Goal: Task Accomplishment & Management: Manage account settings

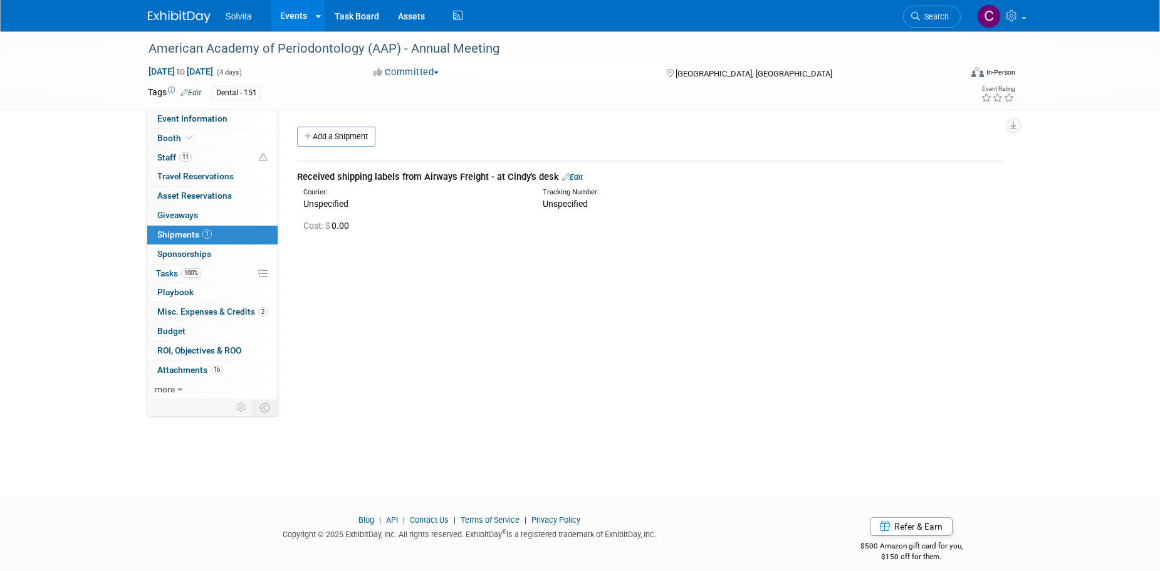
click at [288, 9] on link "Events" at bounding box center [294, 15] width 46 height 31
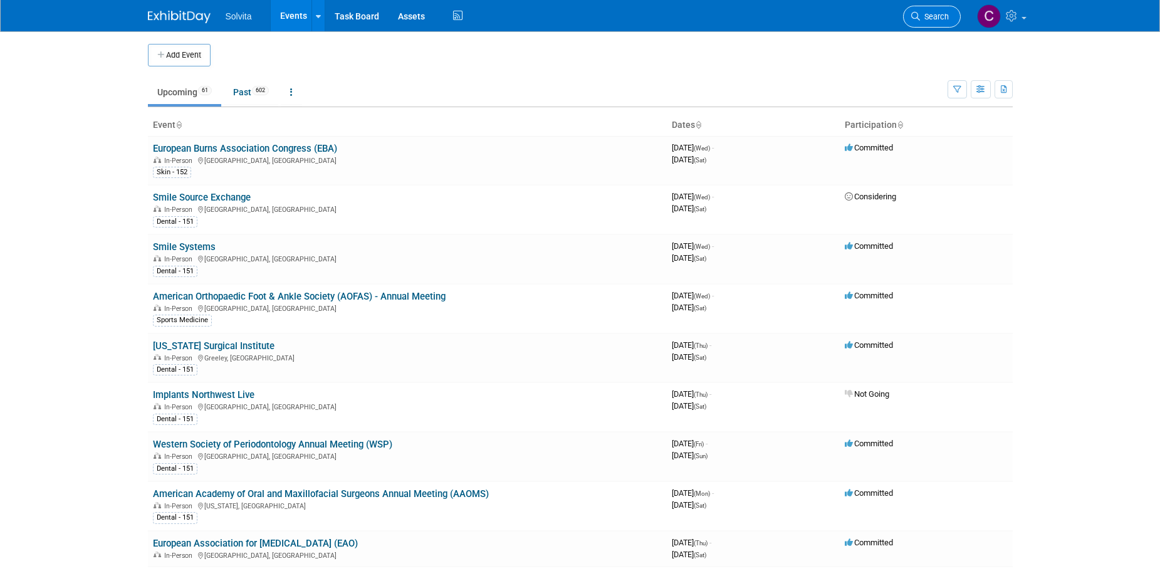
click at [935, 17] on span "Search" at bounding box center [934, 16] width 29 height 9
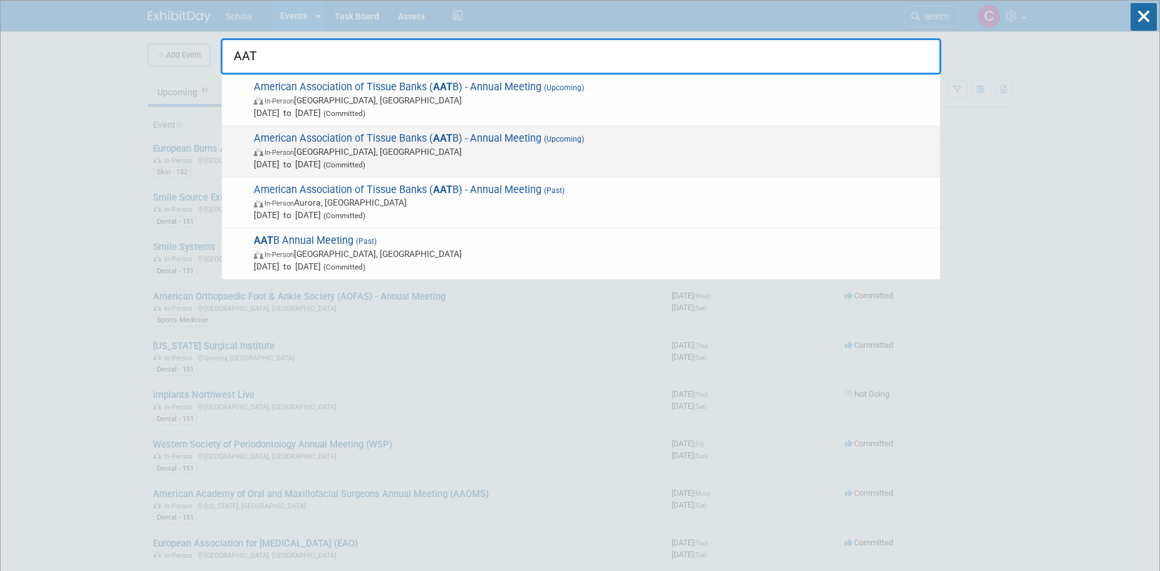
type input "AAT"
click at [544, 147] on span "In-Person [GEOGRAPHIC_DATA], [GEOGRAPHIC_DATA]" at bounding box center [594, 151] width 680 height 13
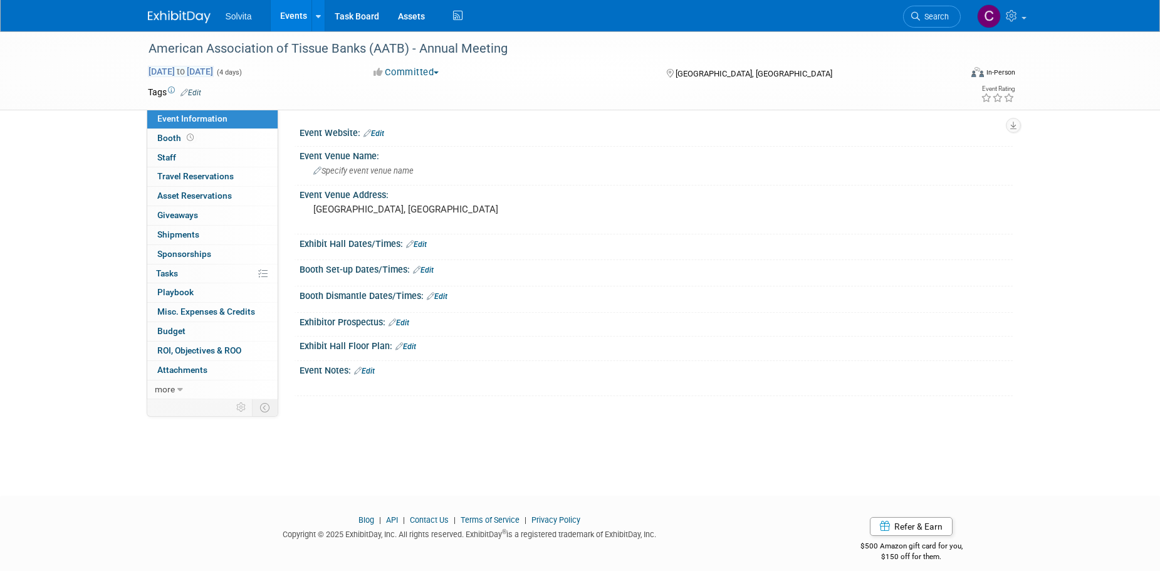
click at [214, 74] on span "Sep 13, 2026 to Sep 16, 2026" at bounding box center [181, 71] width 66 height 11
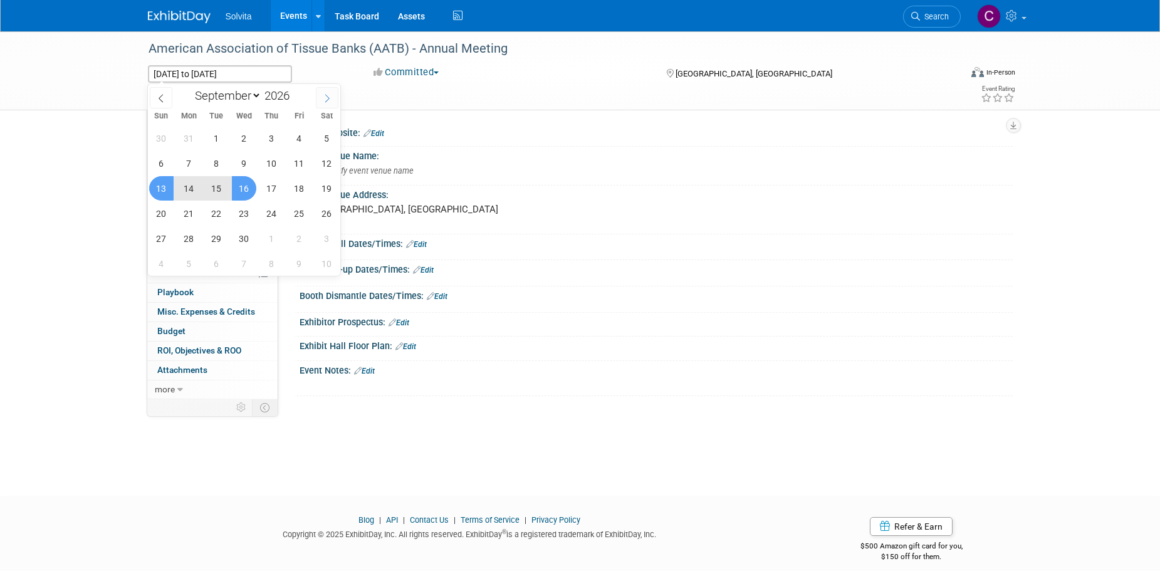
click at [323, 94] on icon at bounding box center [327, 98] width 9 height 9
select select "9"
click at [165, 164] on span "4" at bounding box center [161, 163] width 24 height 24
type input "Oct 4, 2026"
click at [239, 164] on span "7" at bounding box center [244, 163] width 24 height 24
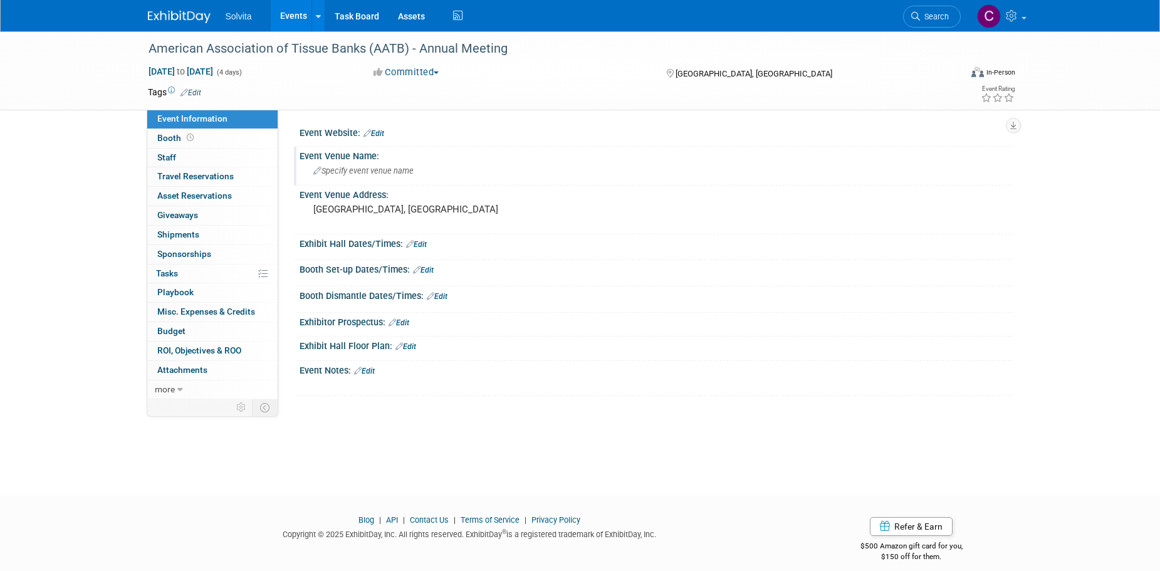
click at [756, 172] on div "Specify event venue name" at bounding box center [656, 170] width 694 height 19
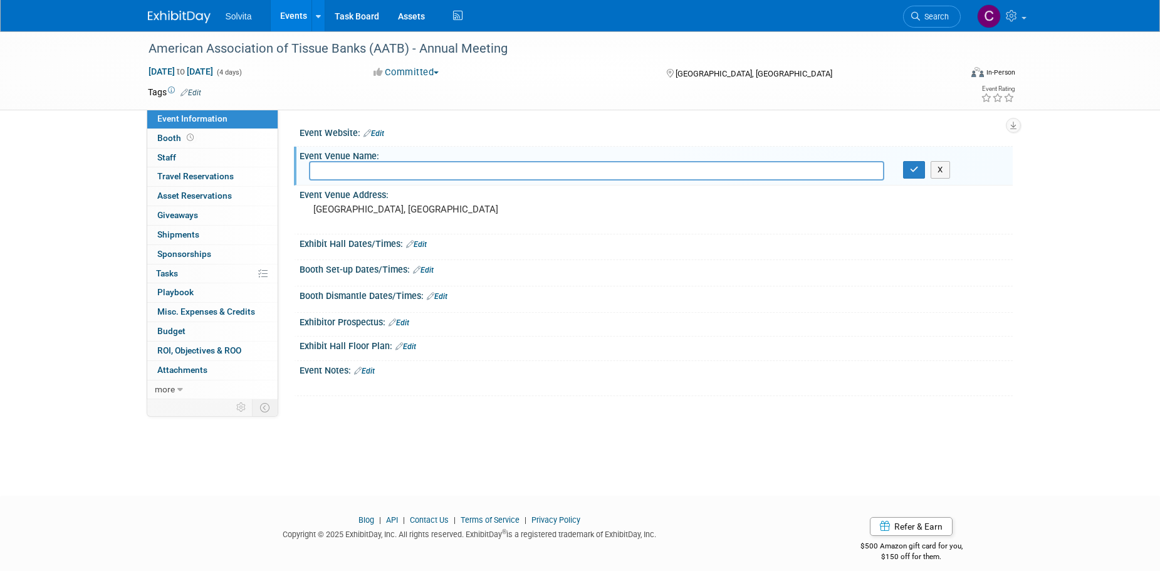
click at [1157, 262] on div "American Association of Tissue Banks (AATB) - Annual Meeting Oct 4, 2026 to Oct…" at bounding box center [580, 252] width 1160 height 442
click at [1083, 264] on div "American Association of Tissue Banks (AATB) - Annual Meeting Oct 4, 2026 to Oct…" at bounding box center [580, 252] width 1160 height 442
click at [342, 175] on input "text" at bounding box center [596, 170] width 575 height 19
paste input "San Francisco Marriott Marquis"
type input "San Francisco Marriott Marquis"
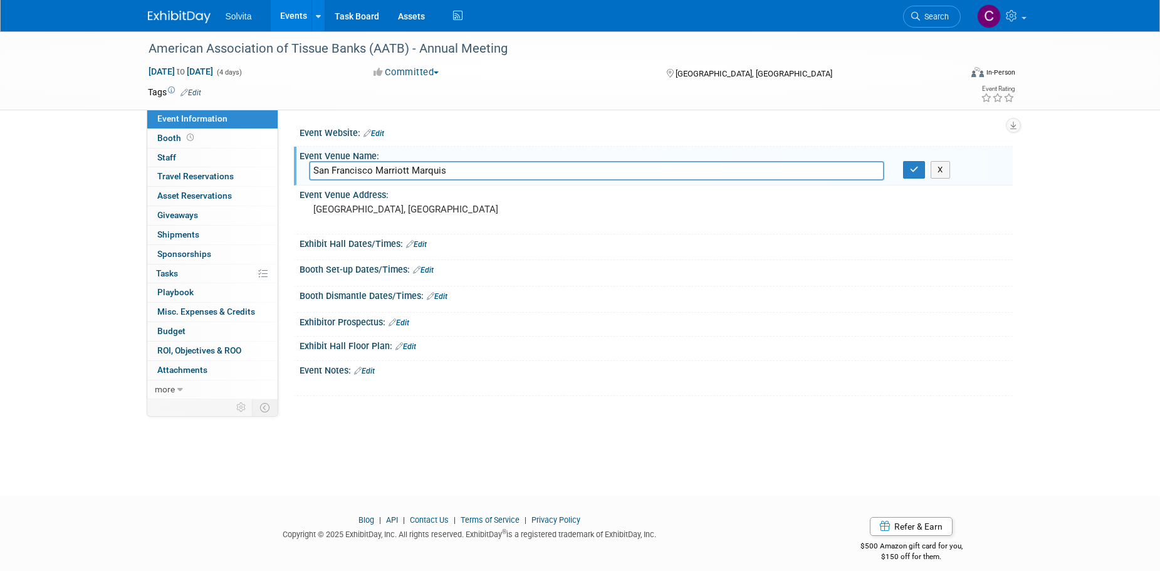
click at [632, 253] on div at bounding box center [656, 253] width 694 height 3
click at [912, 168] on icon "button" at bounding box center [914, 169] width 9 height 8
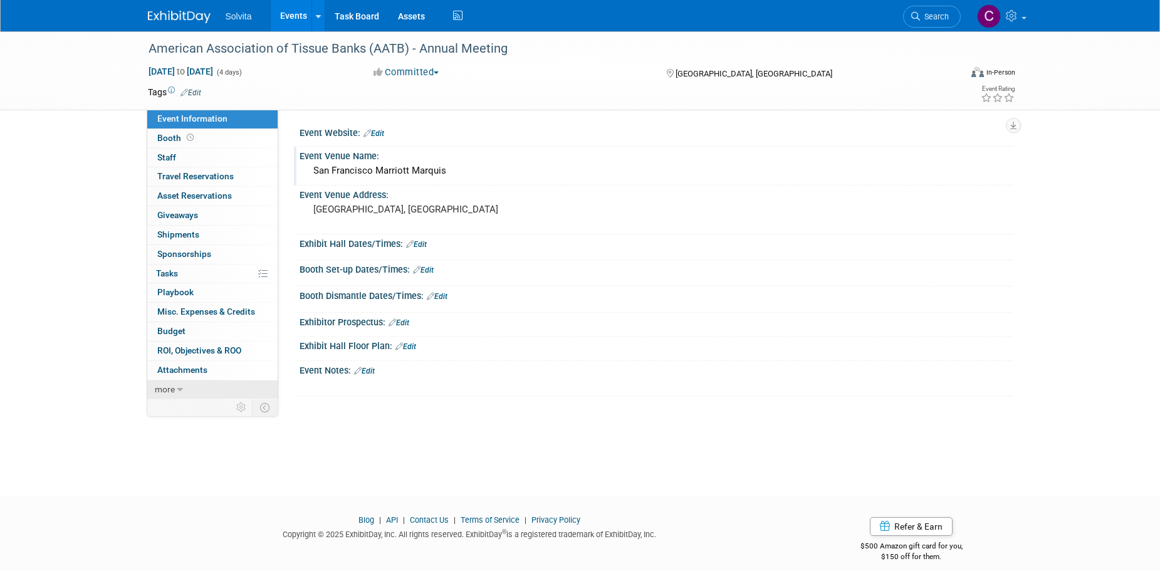
click at [192, 388] on link "more" at bounding box center [212, 389] width 130 height 19
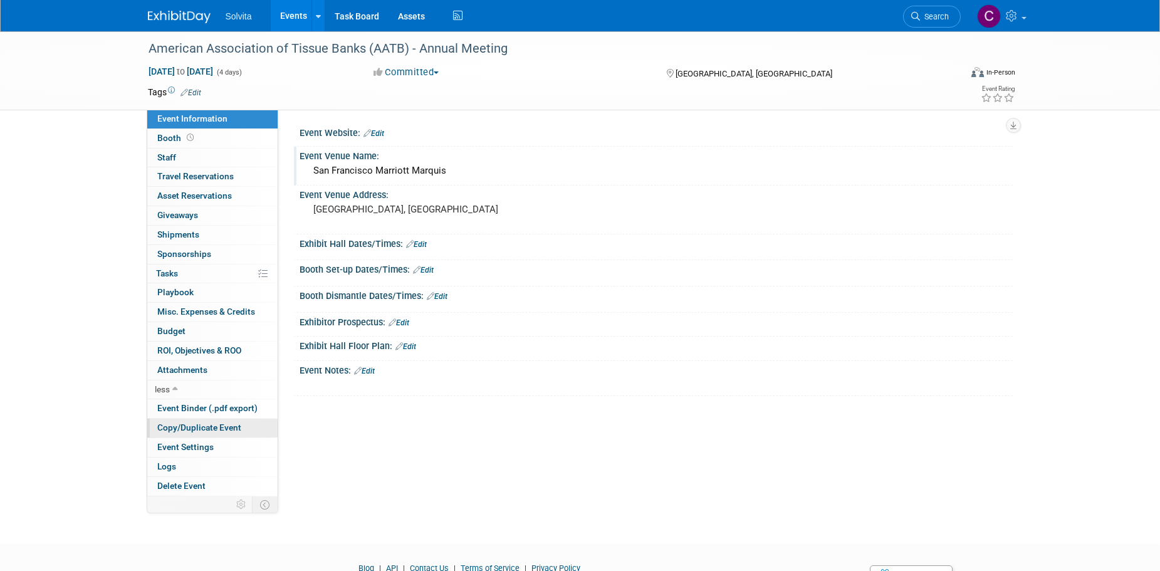
click at [217, 427] on span "Copy/Duplicate Event" at bounding box center [199, 427] width 84 height 10
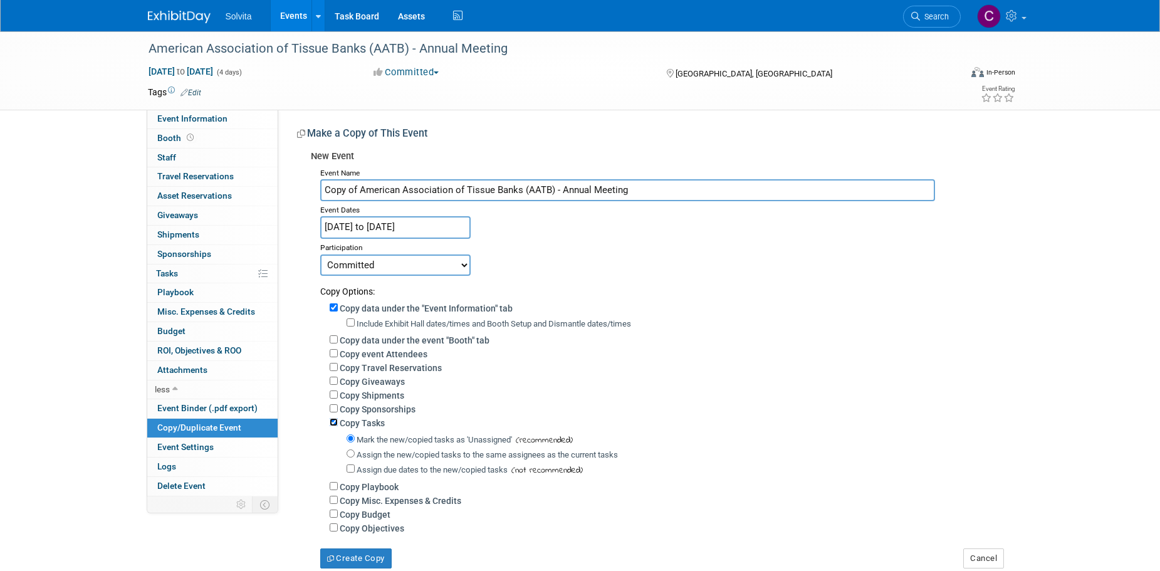
click at [336, 426] on input "Copy Tasks" at bounding box center [334, 422] width 8 height 8
checkbox input "false"
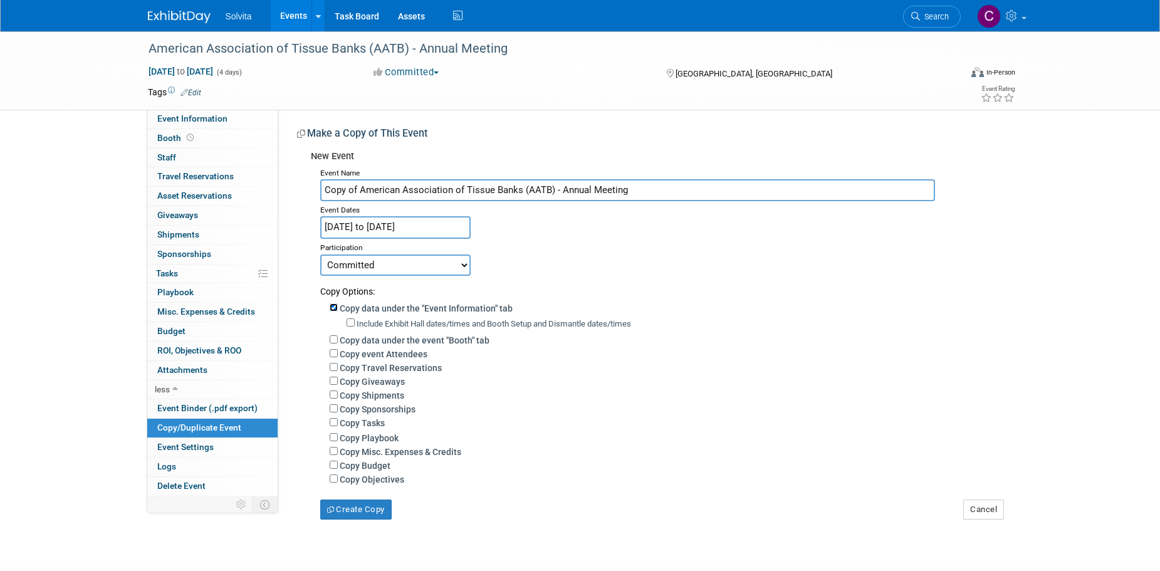
click at [333, 310] on input "Copy data under the "Event Information" tab" at bounding box center [334, 307] width 8 height 8
checkbox input "false"
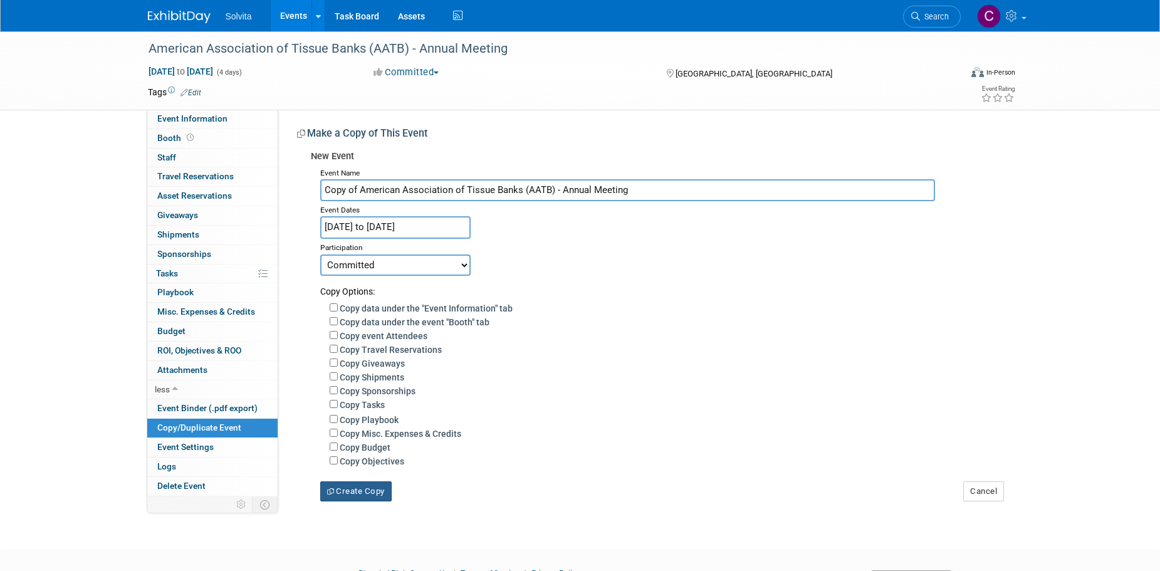
click at [373, 501] on button "Create Copy" at bounding box center [355, 491] width 71 height 20
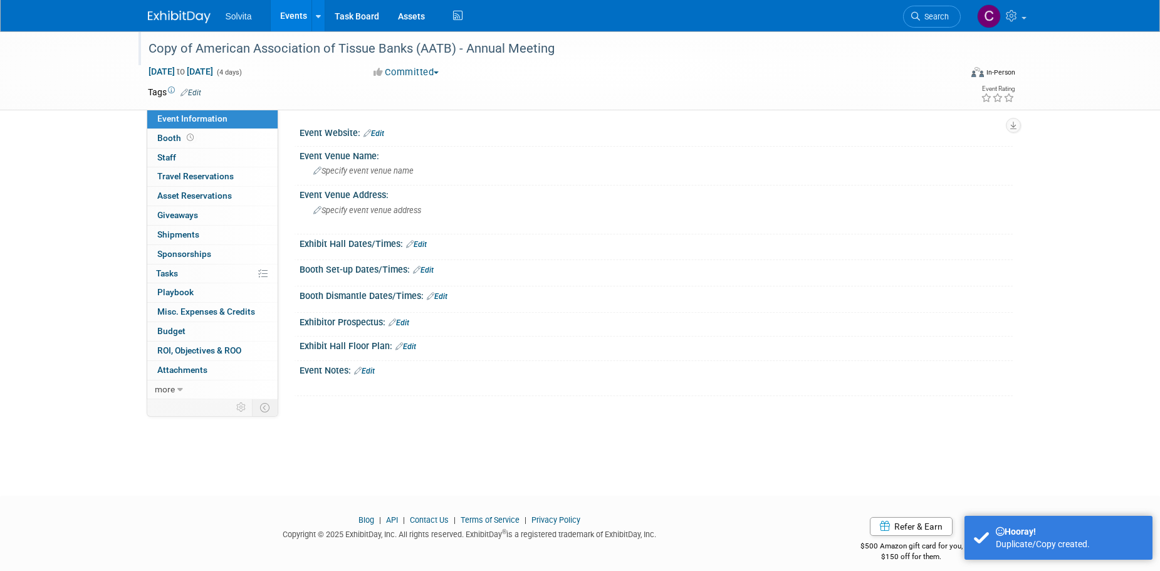
click at [236, 53] on div "Copy of American Association of Tissue Banks (AATB) - Annual Meeting" at bounding box center [542, 49] width 797 height 23
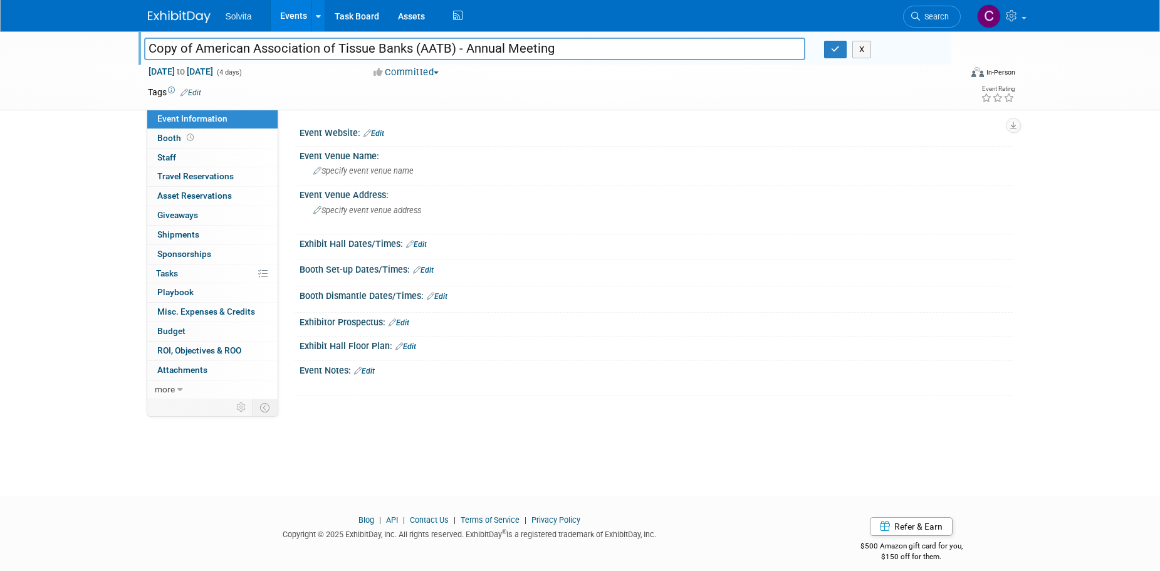
drag, startPoint x: 195, startPoint y: 50, endPoint x: 137, endPoint y: 39, distance: 60.0
click at [137, 39] on div "Copy of American Association of Tissue Banks (AATB) - Annual Meeting Copy of Am…" at bounding box center [580, 70] width 1160 height 79
type input "American Association of Tissue Banks (AATB) - Annual Meeting"
click at [193, 93] on link "Edit" at bounding box center [190, 92] width 21 height 9
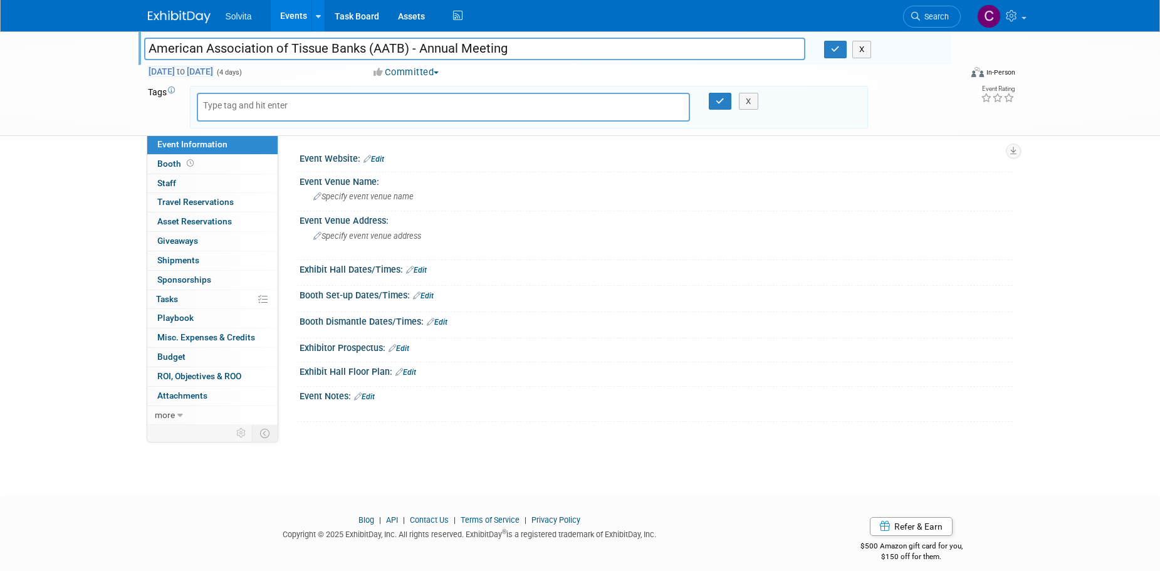
click at [195, 70] on span "Oct 4, 2026 to Oct 7, 2026" at bounding box center [181, 71] width 66 height 11
select select "9"
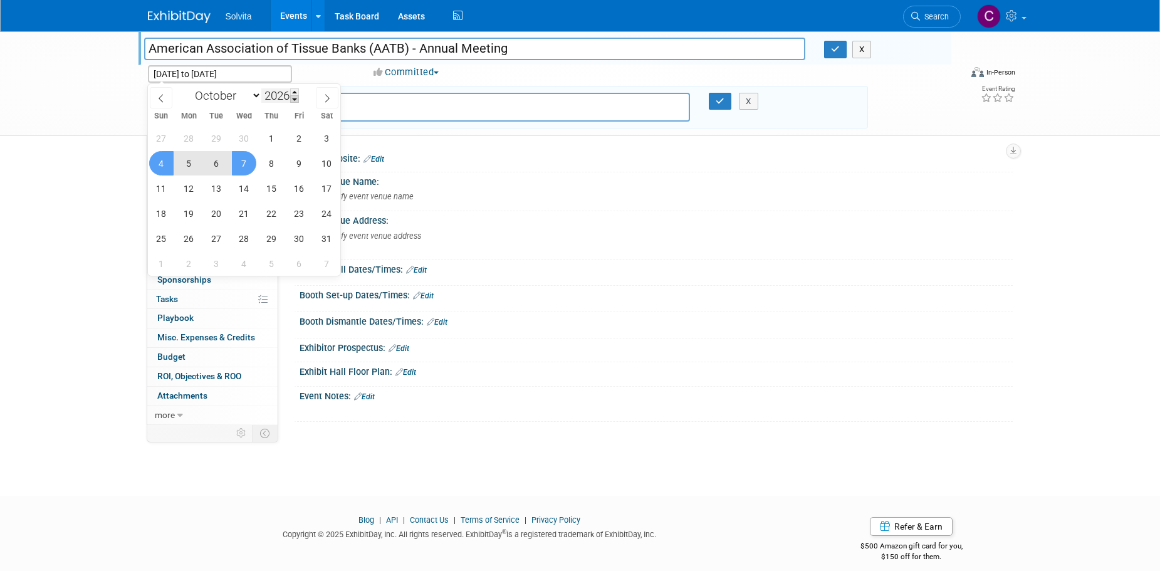
click at [295, 96] on span at bounding box center [294, 99] width 9 height 8
click at [298, 91] on span at bounding box center [294, 92] width 9 height 8
type input "2027"
click at [252, 97] on select "January February March April May June July August September October November De…" at bounding box center [225, 96] width 72 height 16
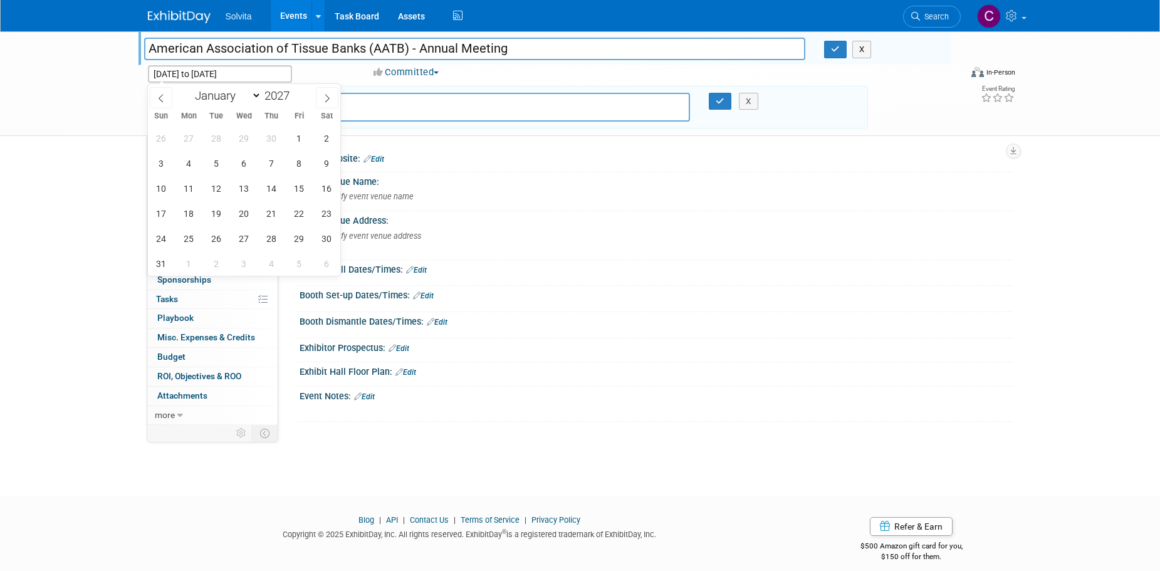
select select "8"
click at [189, 88] on select "January February March April May June July August September October November De…" at bounding box center [225, 96] width 72 height 16
click at [180, 217] on span "20" at bounding box center [189, 213] width 24 height 24
type input "Sep 20, 2027"
click at [271, 214] on span "23" at bounding box center [271, 213] width 24 height 24
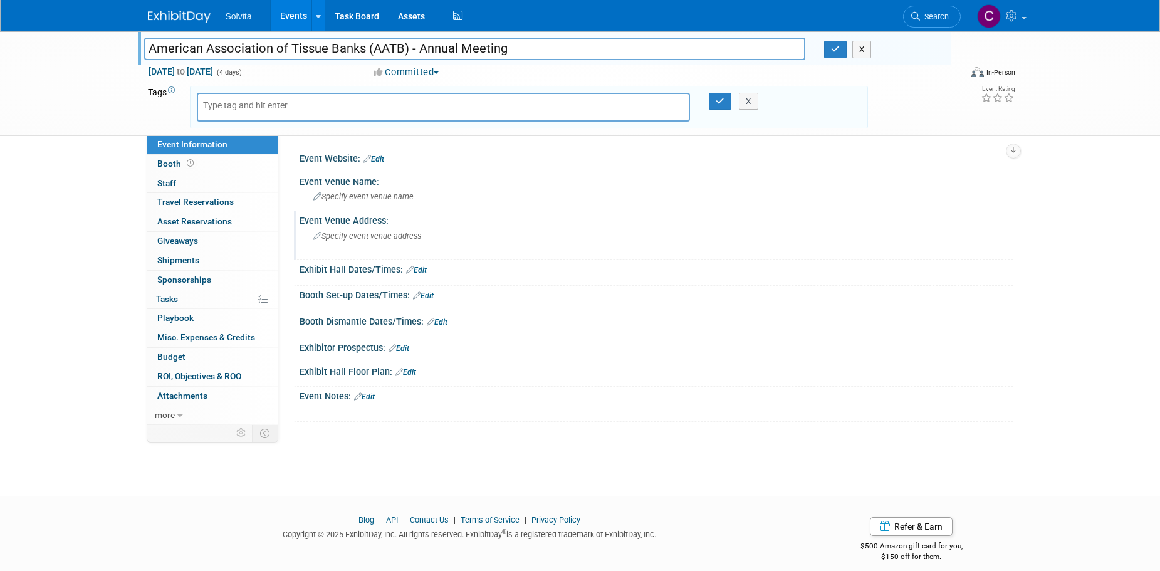
click at [351, 237] on span "Specify event venue address" at bounding box center [367, 235] width 108 height 9
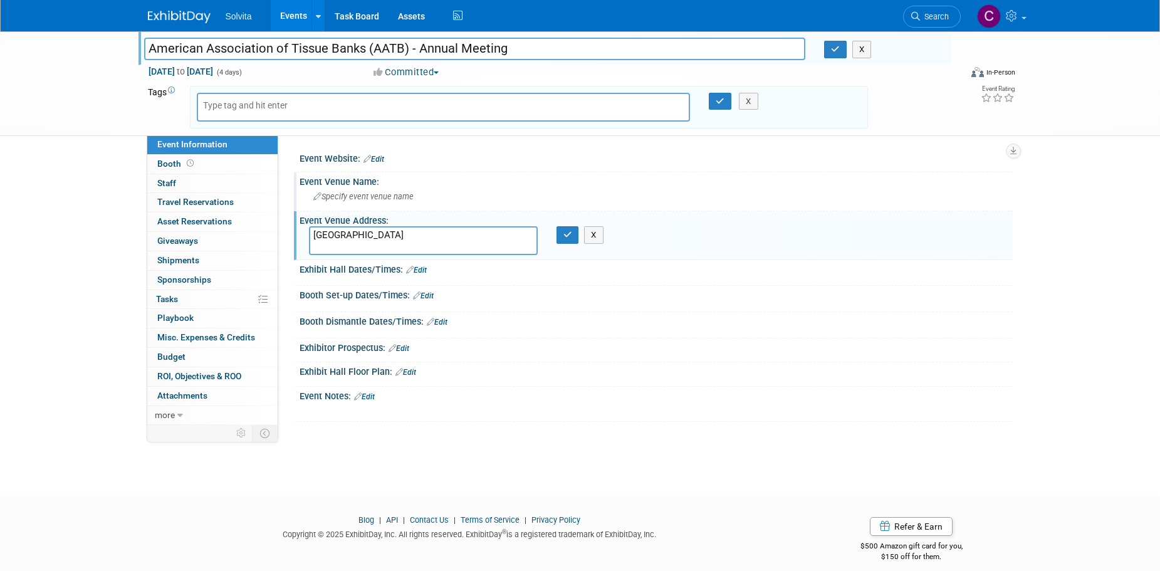
type textarea "Palais des congrès de Montréal"
click at [355, 193] on span "Specify event venue name" at bounding box center [363, 196] width 100 height 9
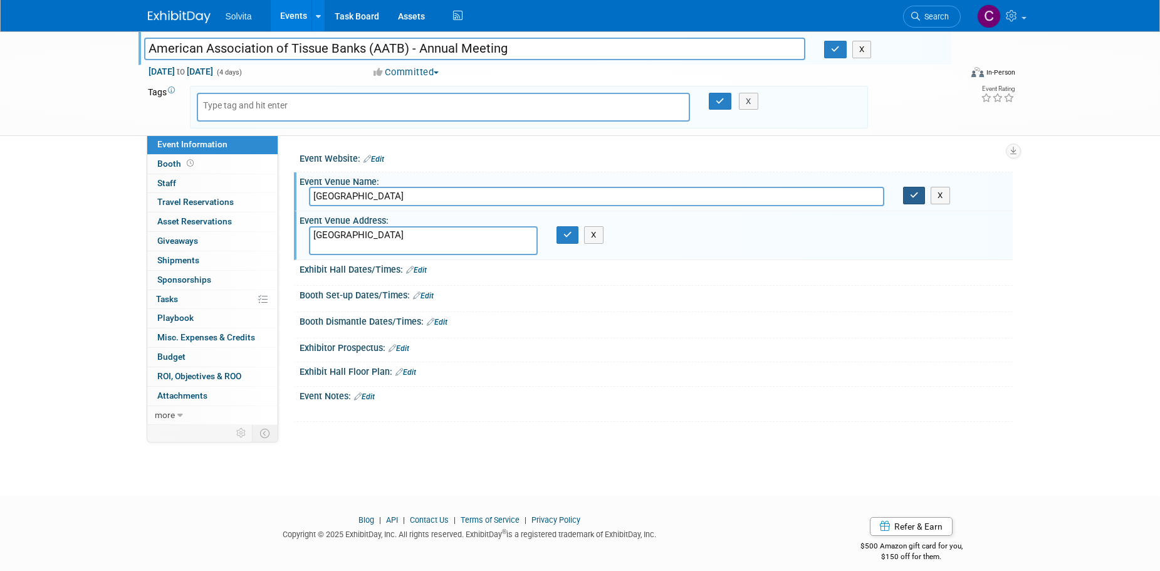
type input "Palais des congrès de Montréal"
click at [923, 199] on button "button" at bounding box center [914, 196] width 23 height 18
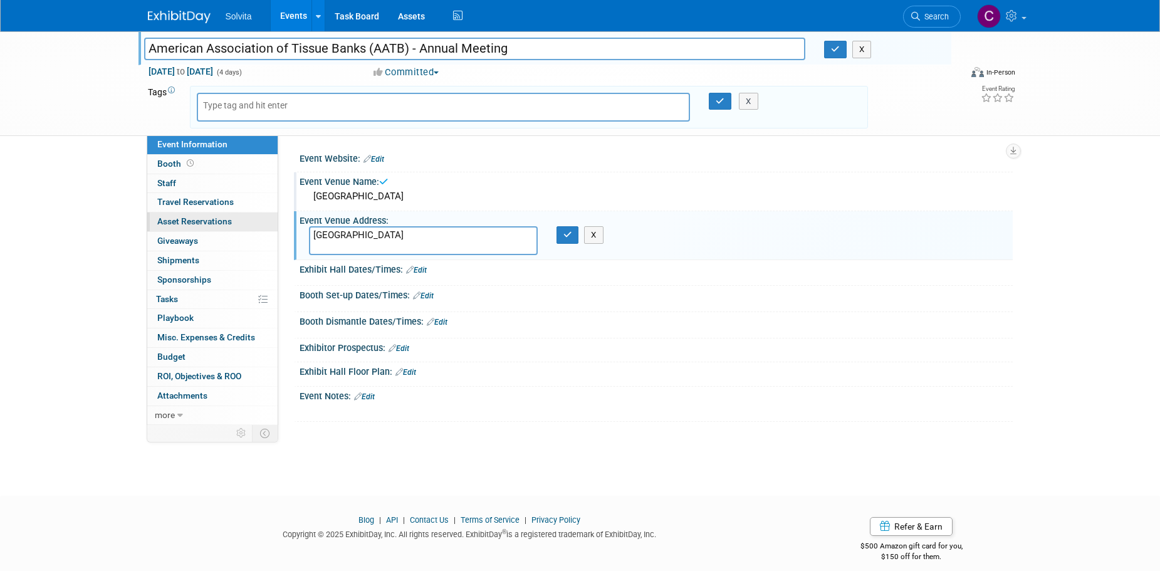
drag, startPoint x: 463, startPoint y: 236, endPoint x: 171, endPoint y: 222, distance: 292.2
click at [172, 222] on div "Event Information Event Info Booth Booth 0 Staff 0 Staff 0 Travel Reservations …" at bounding box center [579, 227] width 883 height 393
paste textarea "Montréal, Canada"
type textarea "Montréal, Canada"
click at [564, 237] on icon "button" at bounding box center [567, 235] width 9 height 8
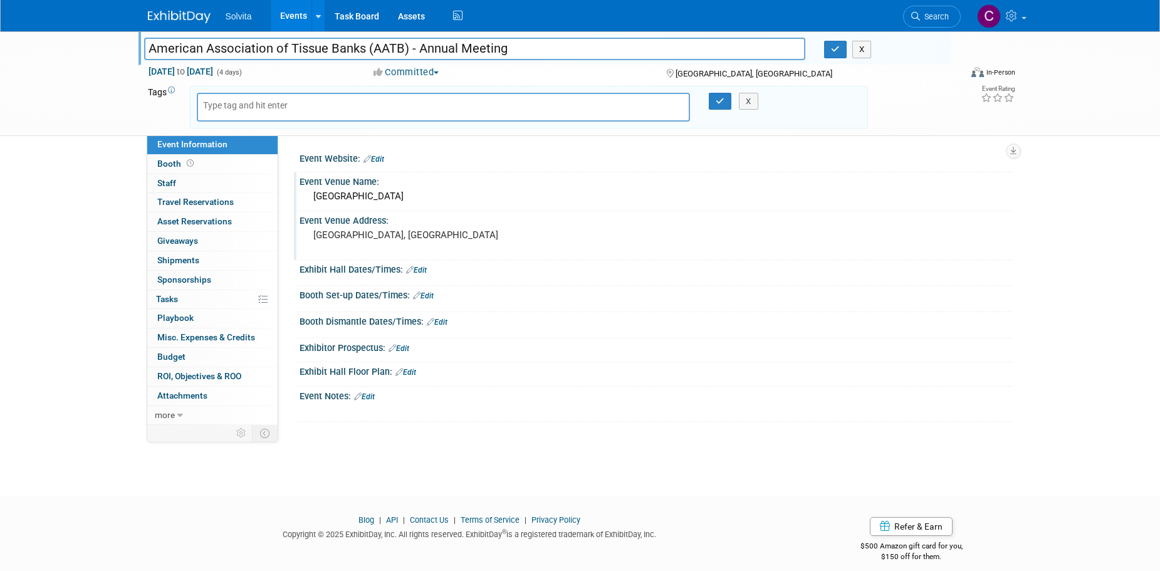
click at [407, 67] on button "Committed" at bounding box center [406, 72] width 75 height 13
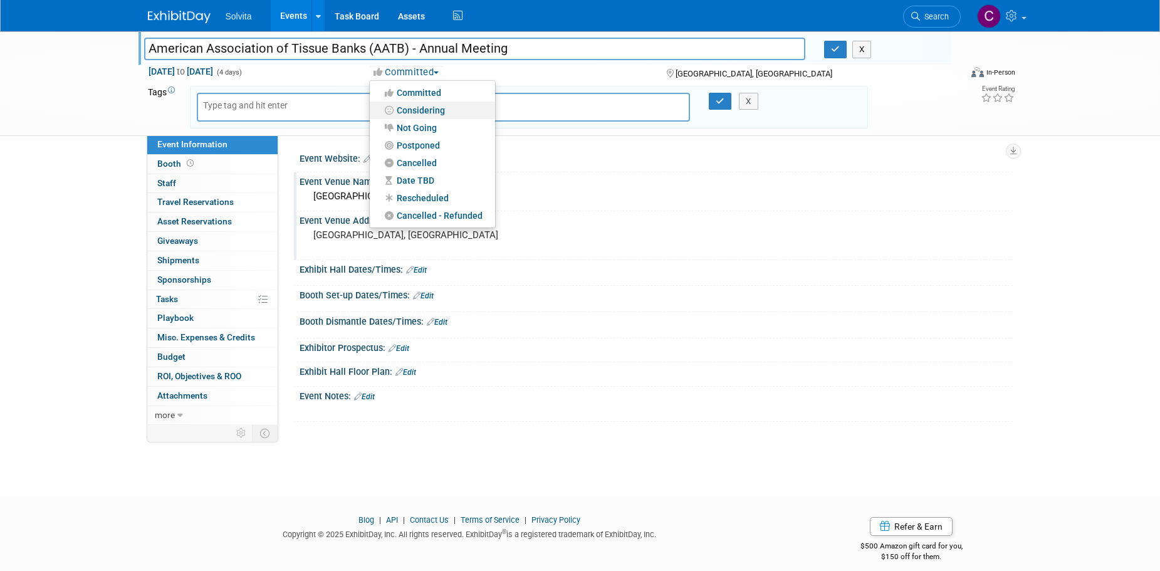
click at [453, 107] on link "Considering" at bounding box center [432, 110] width 125 height 18
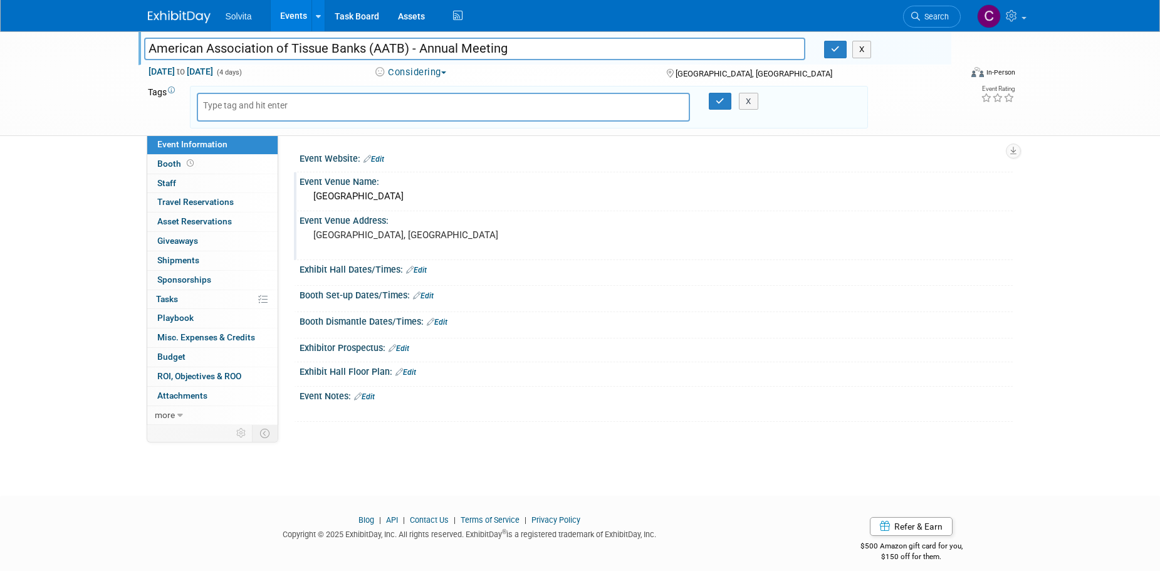
click at [504, 461] on div "Copy of American Association of Tissue Banks (AATB) - Annual Meeting American A…" at bounding box center [580, 252] width 1160 height 442
click at [717, 102] on icon "button" at bounding box center [719, 101] width 9 height 8
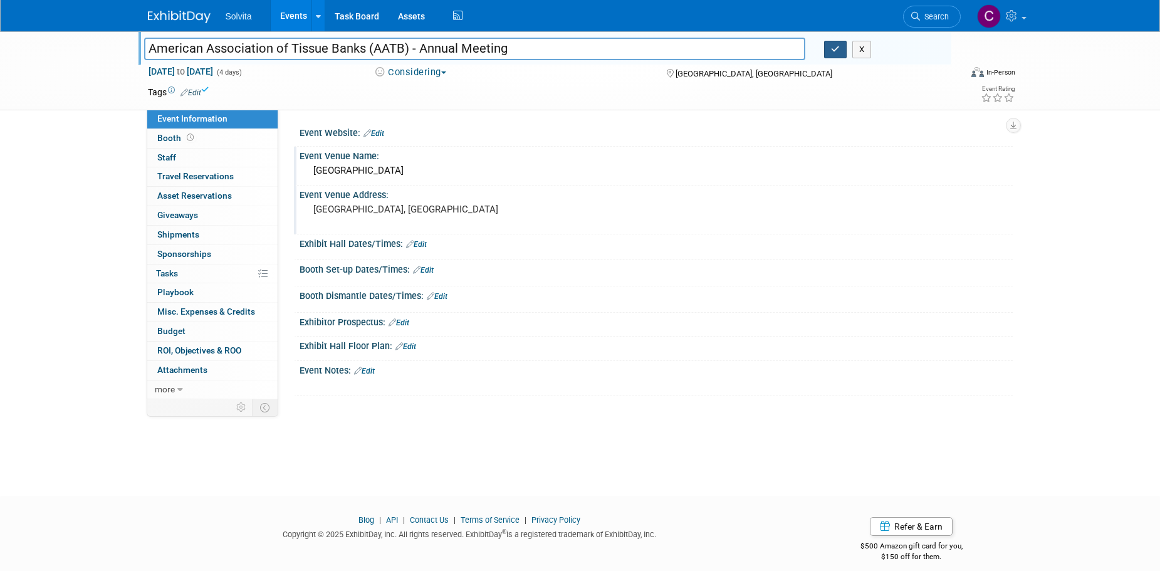
click at [836, 43] on button "button" at bounding box center [835, 50] width 23 height 18
